Goal: Task Accomplishment & Management: Use online tool/utility

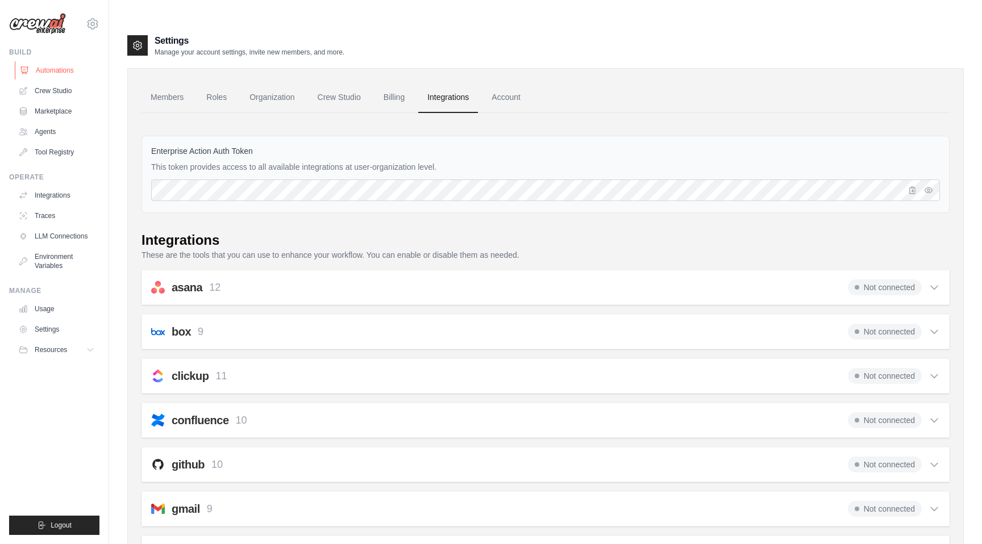
click at [39, 61] on link "Automations" at bounding box center [58, 70] width 86 height 18
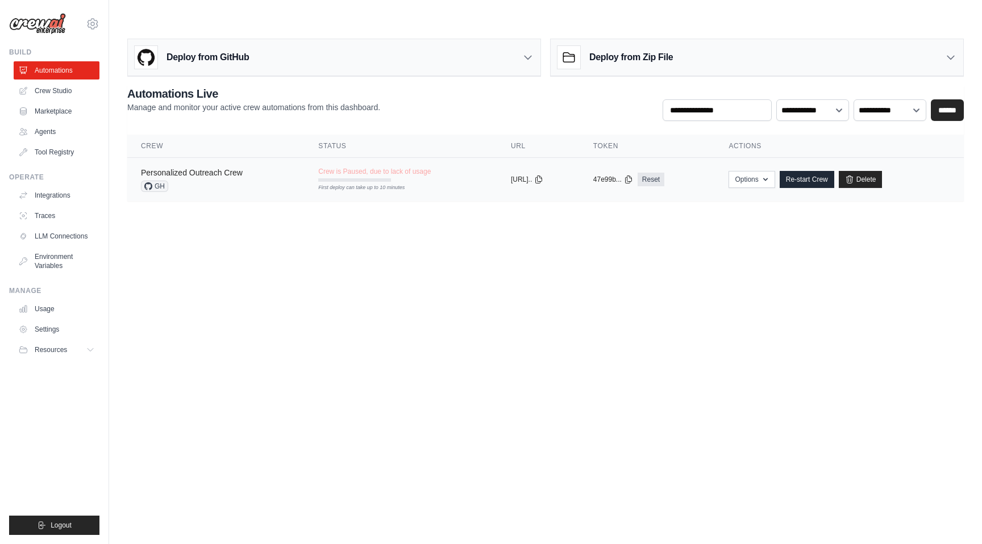
click at [243, 168] on link "Personalized Outreach Crew" at bounding box center [192, 172] width 102 height 9
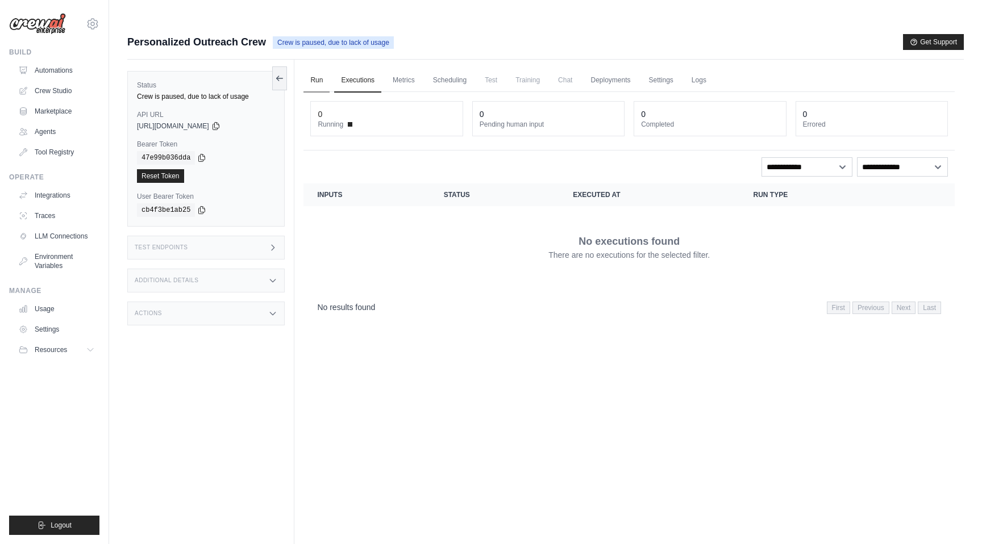
click at [319, 69] on link "Run" at bounding box center [316, 81] width 26 height 24
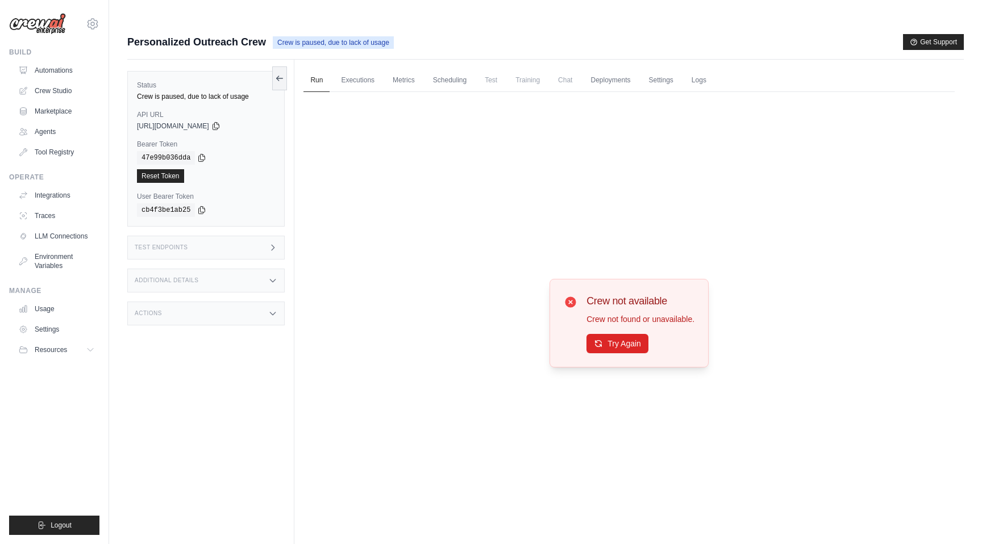
click at [504, 69] on span "Test" at bounding box center [491, 80] width 26 height 23
click at [52, 342] on button "Resources" at bounding box center [58, 350] width 86 height 18
click at [73, 372] on span "Documentation" at bounding box center [63, 369] width 46 height 9
click at [66, 422] on span "Video Tutorials" at bounding box center [62, 423] width 45 height 9
click at [48, 91] on link "Crew Studio" at bounding box center [58, 91] width 86 height 18
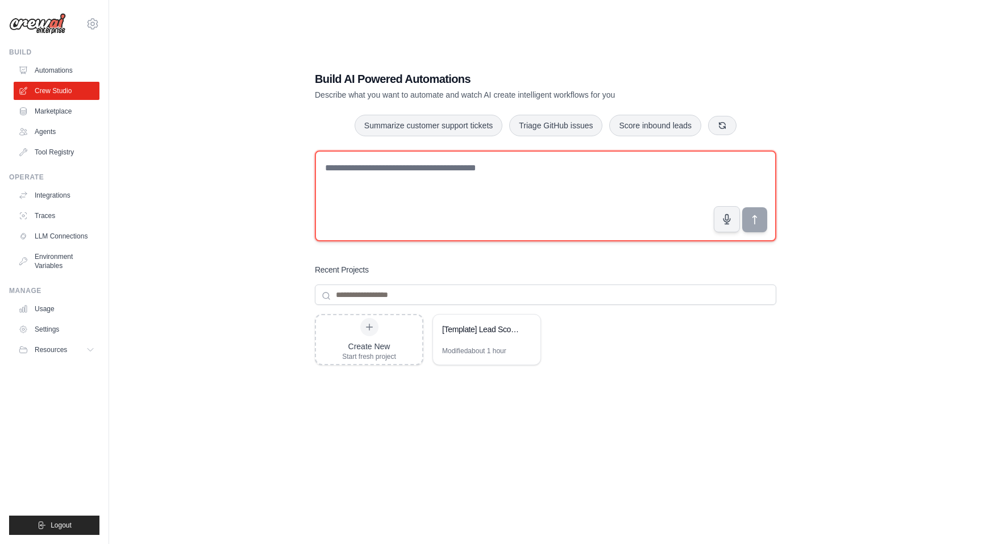
click at [403, 176] on textarea at bounding box center [545, 196] width 461 height 91
